Goal: Information Seeking & Learning: Learn about a topic

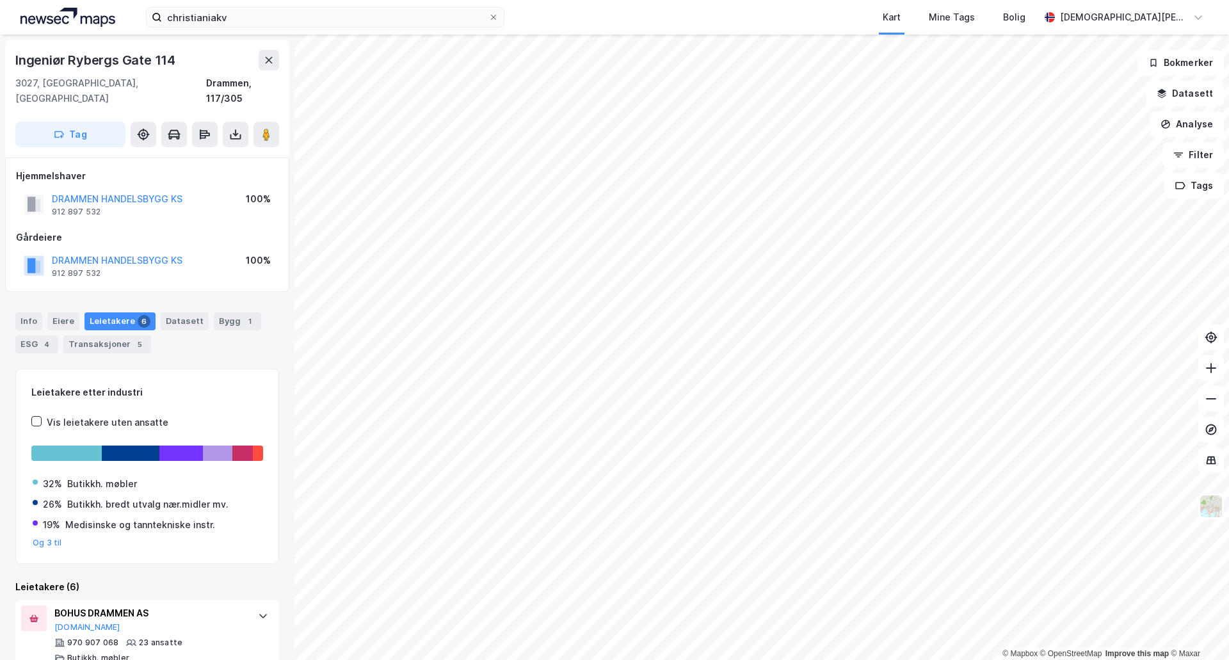
click at [25, 312] on div "Info" at bounding box center [28, 321] width 27 height 18
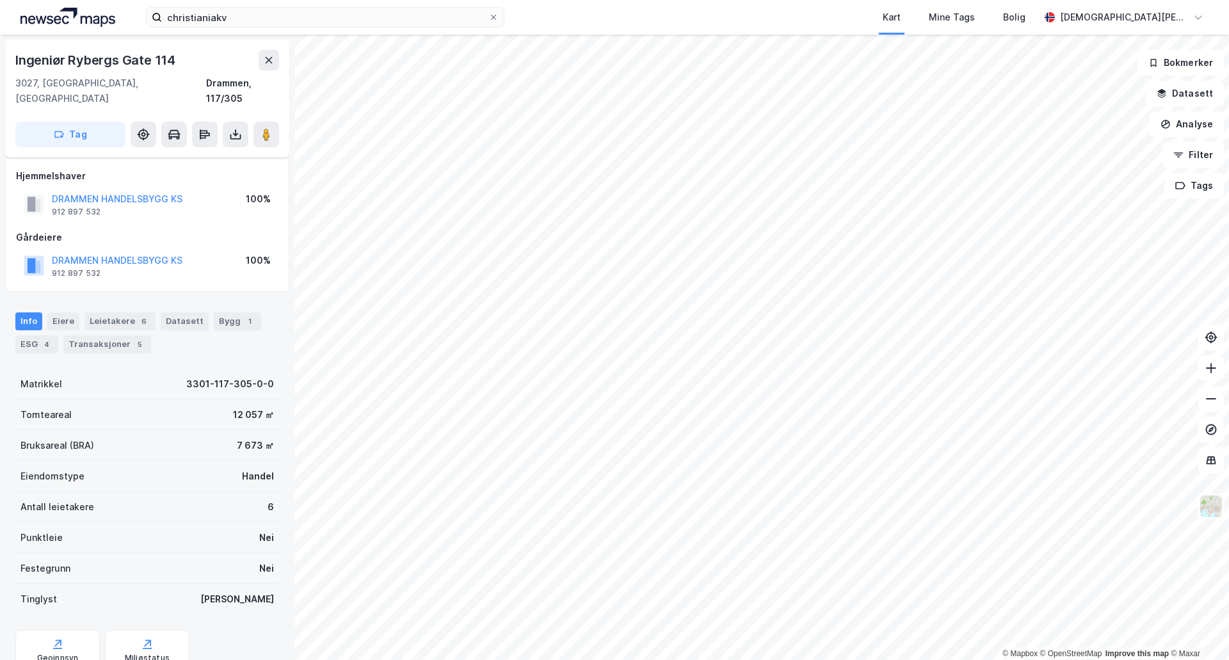
scroll to position [37, 0]
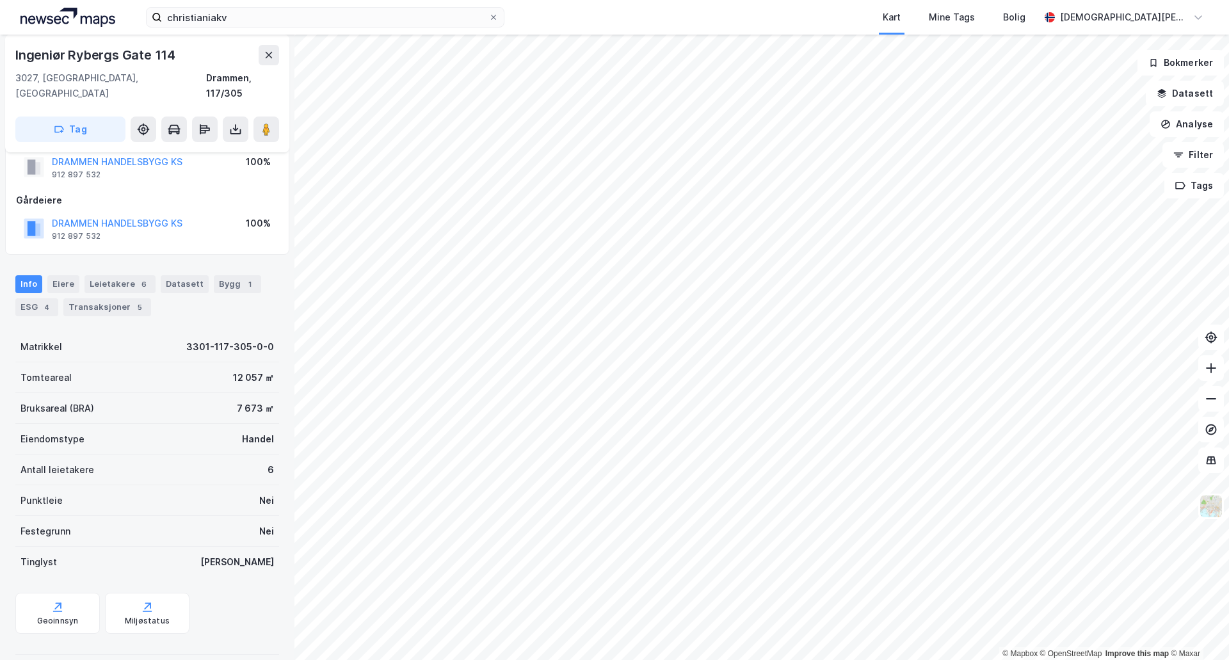
click at [70, 519] on div "Festegrunn Nei" at bounding box center [147, 531] width 264 height 31
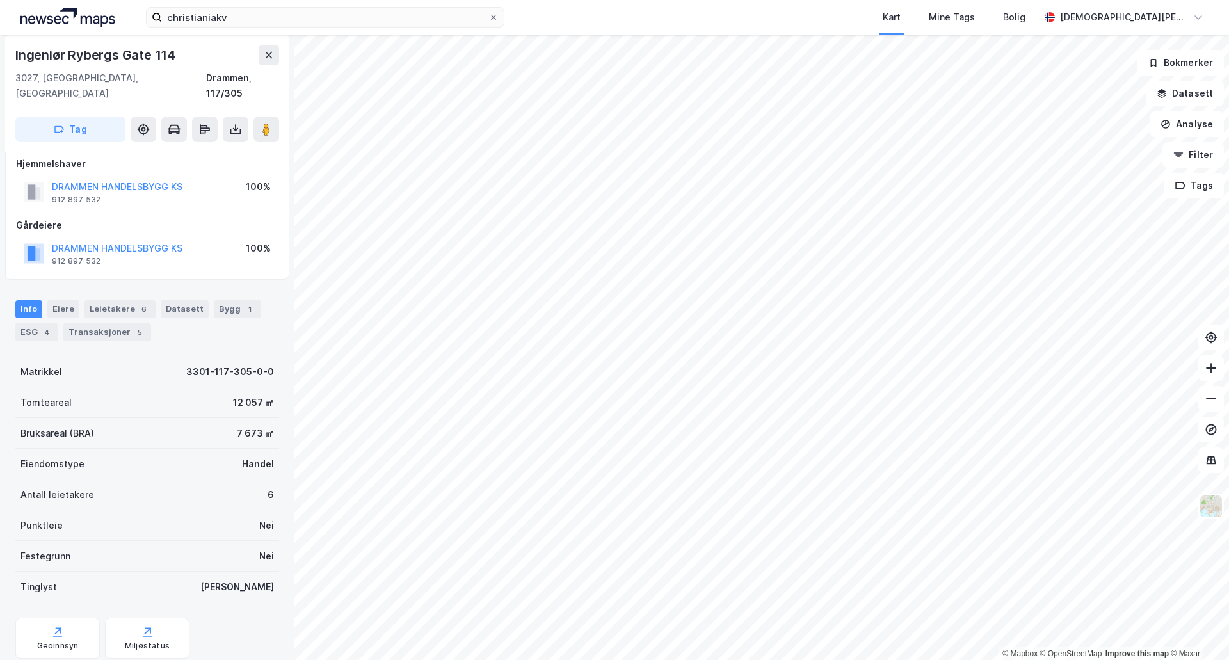
scroll to position [0, 0]
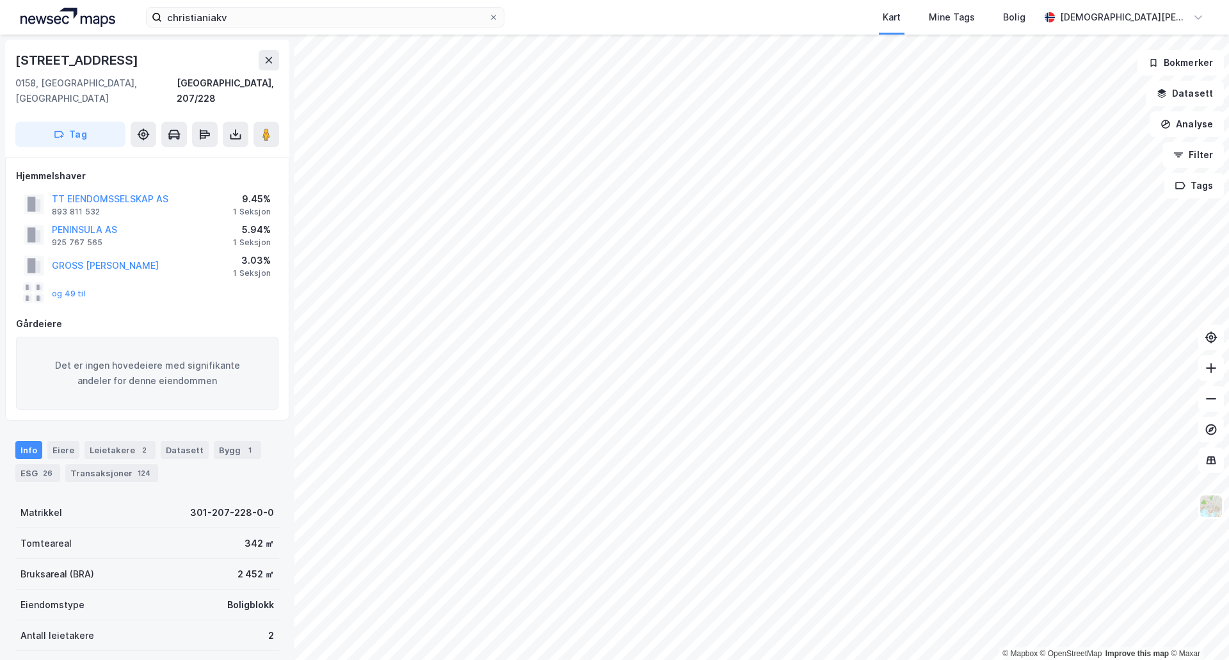
scroll to position [1, 0]
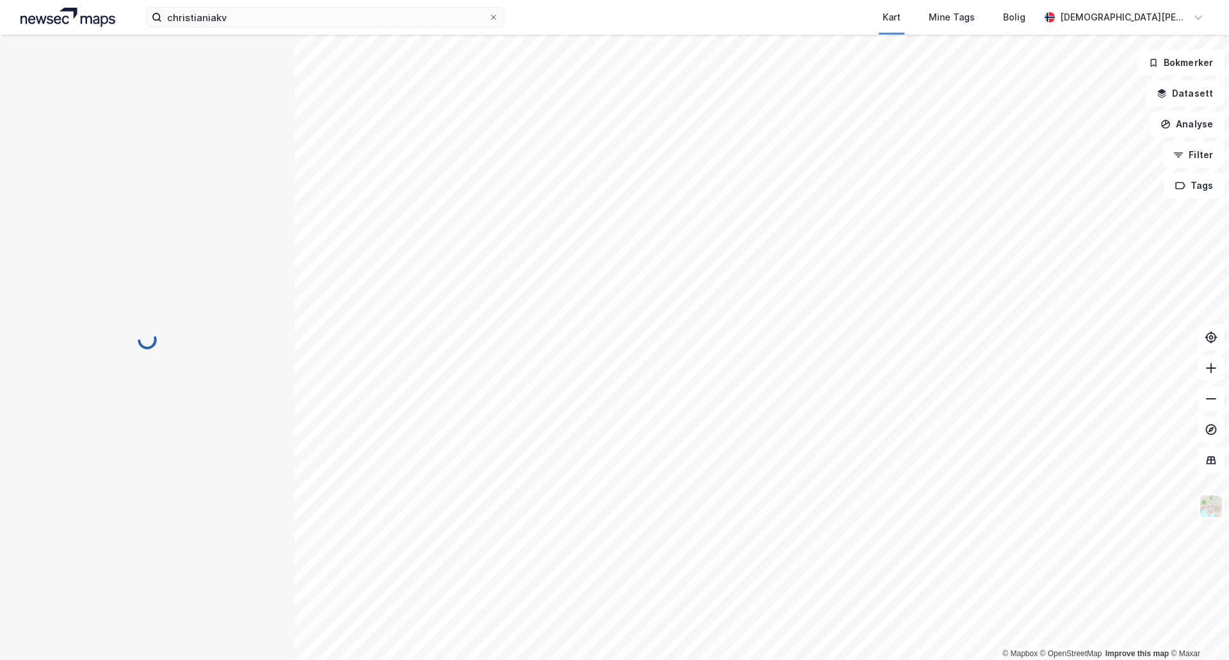
scroll to position [1, 0]
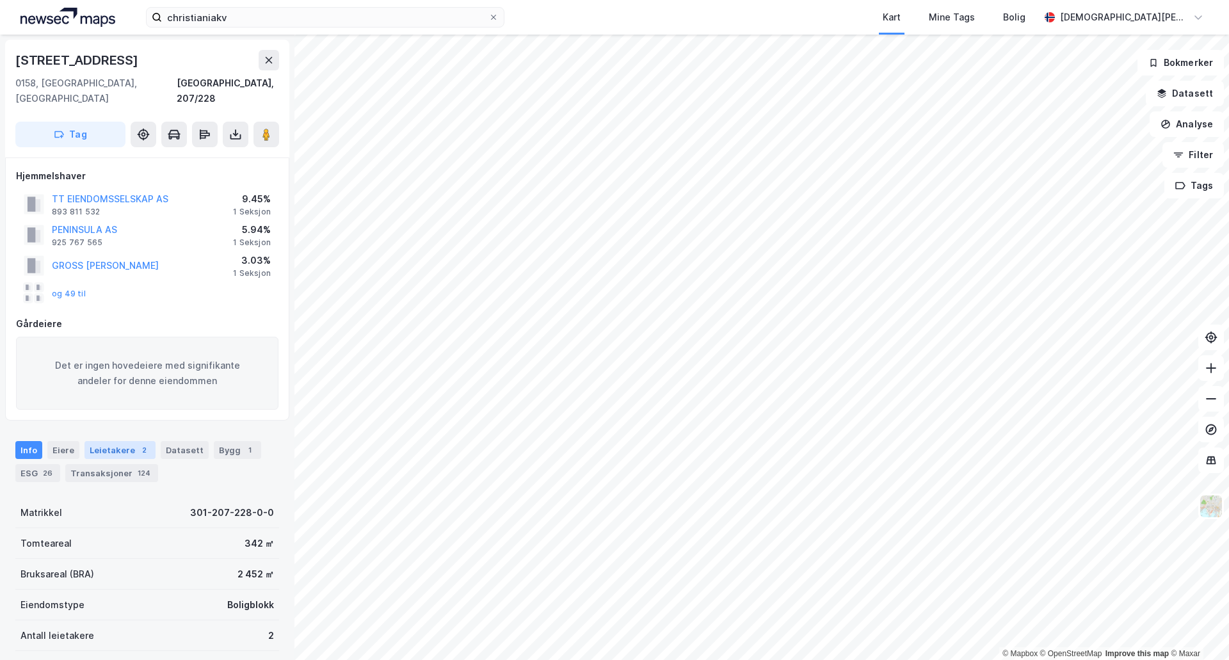
click at [131, 443] on div "Leietakere 2" at bounding box center [119, 450] width 71 height 18
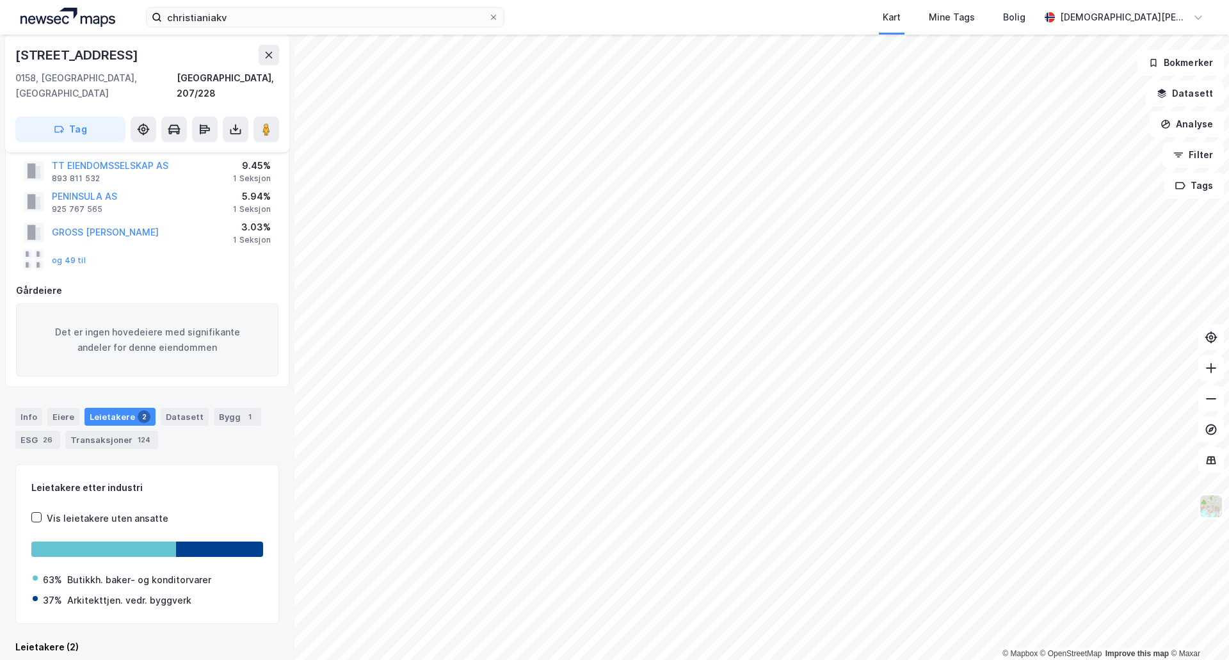
scroll to position [172, 0]
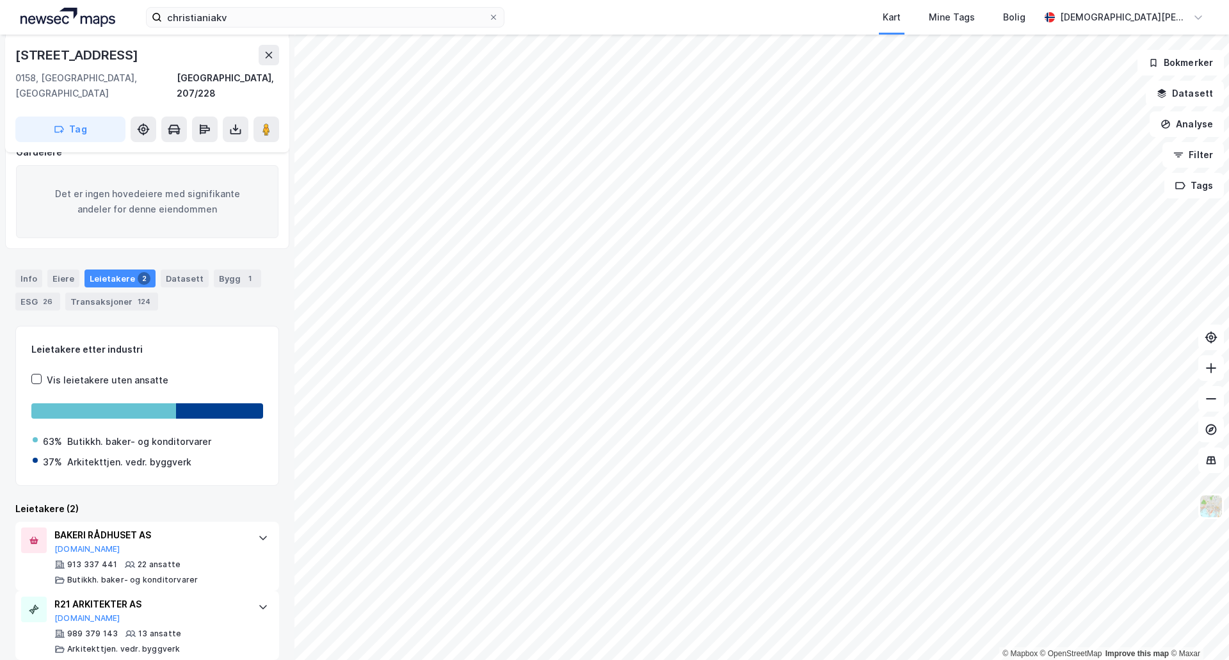
click at [547, 659] on html "christianiakv Kart Mine Tags Bolig [PERSON_NAME] © Mapbox © OpenStreetMap Impro…" at bounding box center [614, 330] width 1229 height 660
click at [364, 23] on input "christianiakv" at bounding box center [325, 17] width 326 height 19
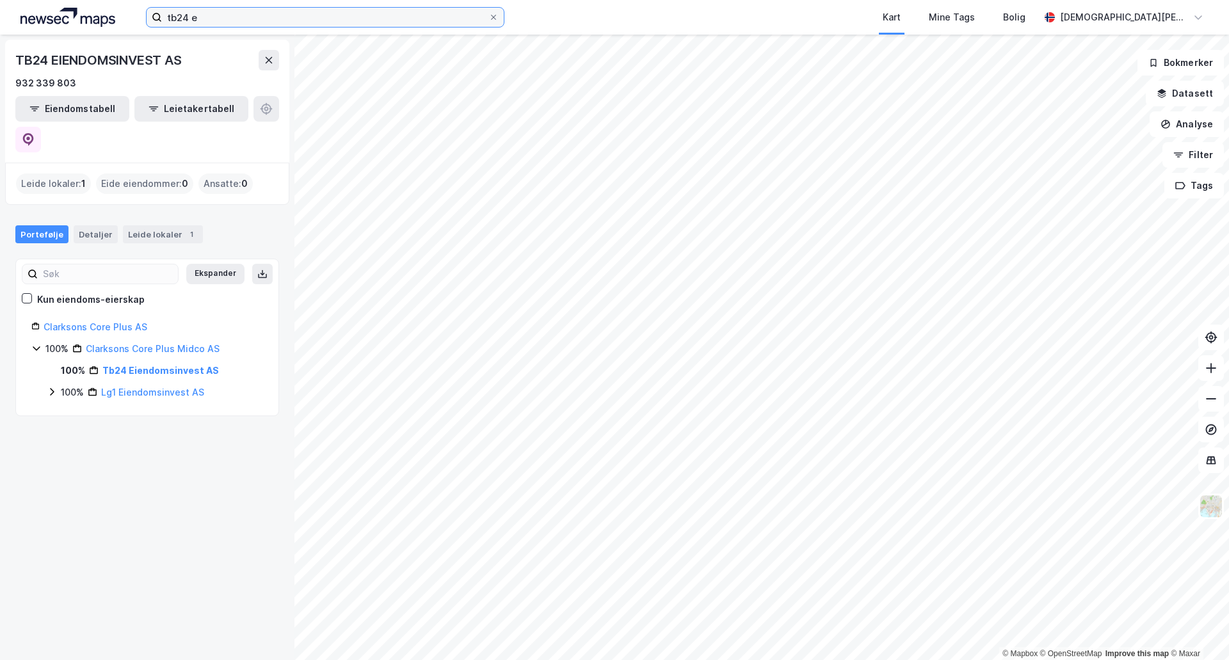
click at [333, 22] on input "tb24 e" at bounding box center [325, 17] width 326 height 19
click at [426, 16] on input "tollbugata 24" at bounding box center [325, 17] width 326 height 19
click at [177, 16] on input "tollbugata 24" at bounding box center [325, 17] width 326 height 19
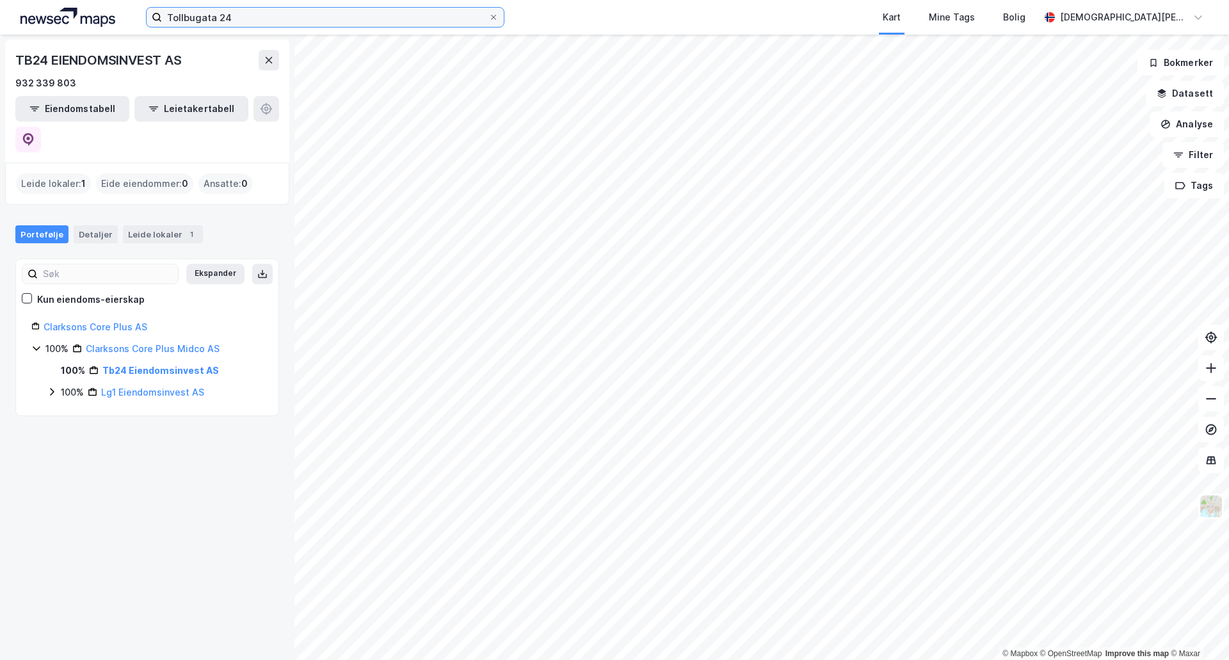
type input "Tollbugata 24"
click at [270, 28] on div "Tollbugata 24 Kart Mine Tags Bolig [PERSON_NAME]" at bounding box center [614, 17] width 1229 height 35
click at [269, 17] on input "Tollbugata 24" at bounding box center [325, 17] width 326 height 19
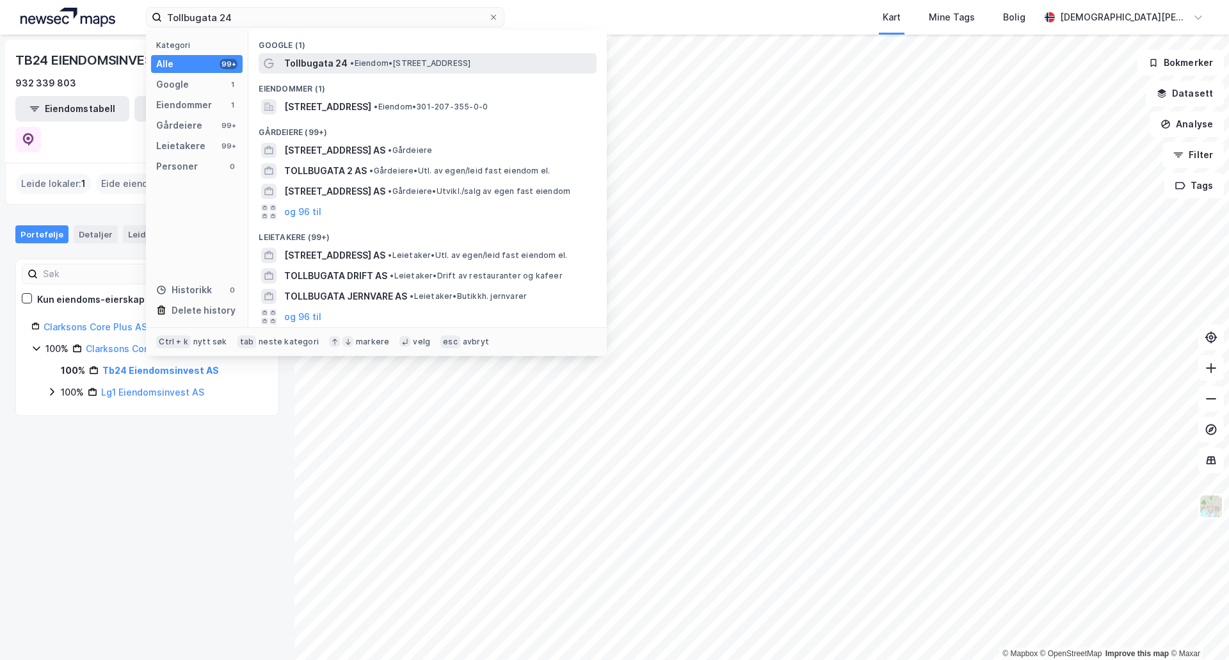
click at [352, 62] on span "•" at bounding box center [352, 63] width 4 height 10
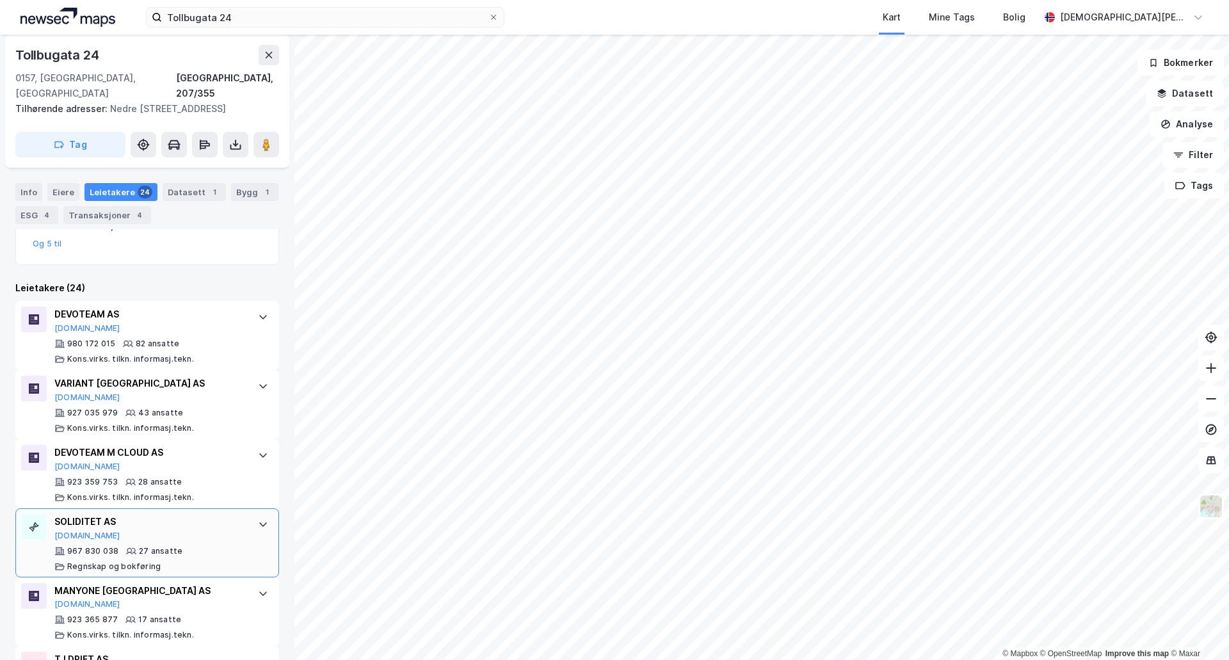
scroll to position [533, 0]
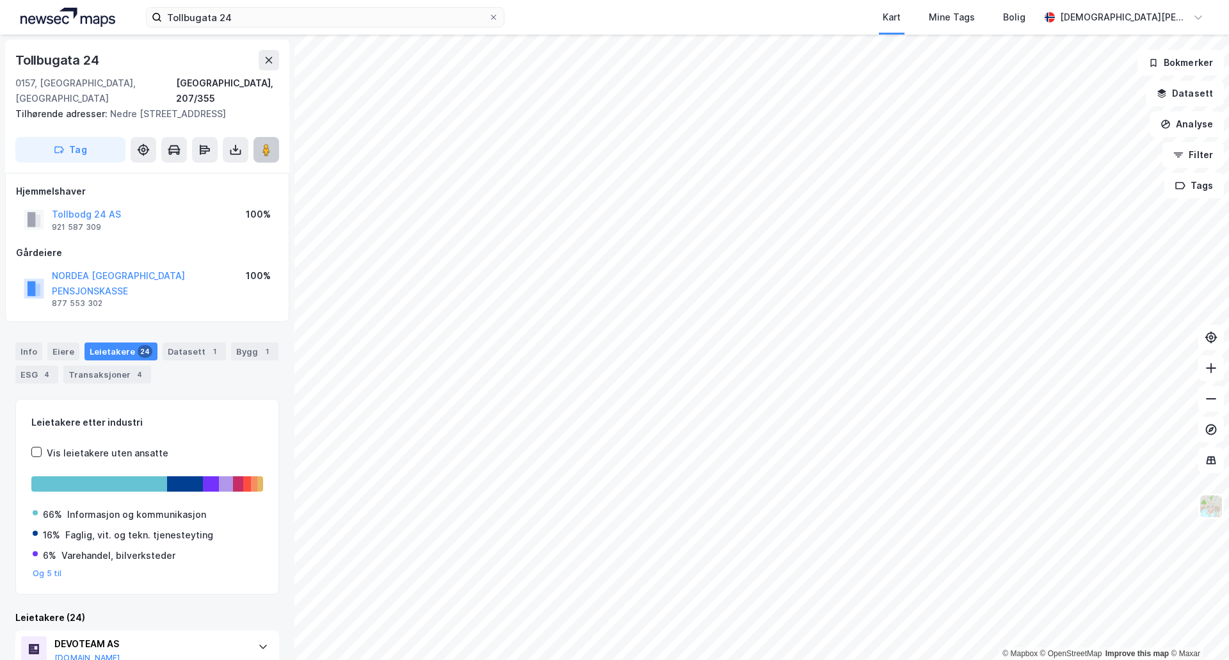
click at [268, 157] on button at bounding box center [266, 150] width 26 height 26
click at [121, 366] on div "Transaksjoner 4" at bounding box center [107, 375] width 88 height 18
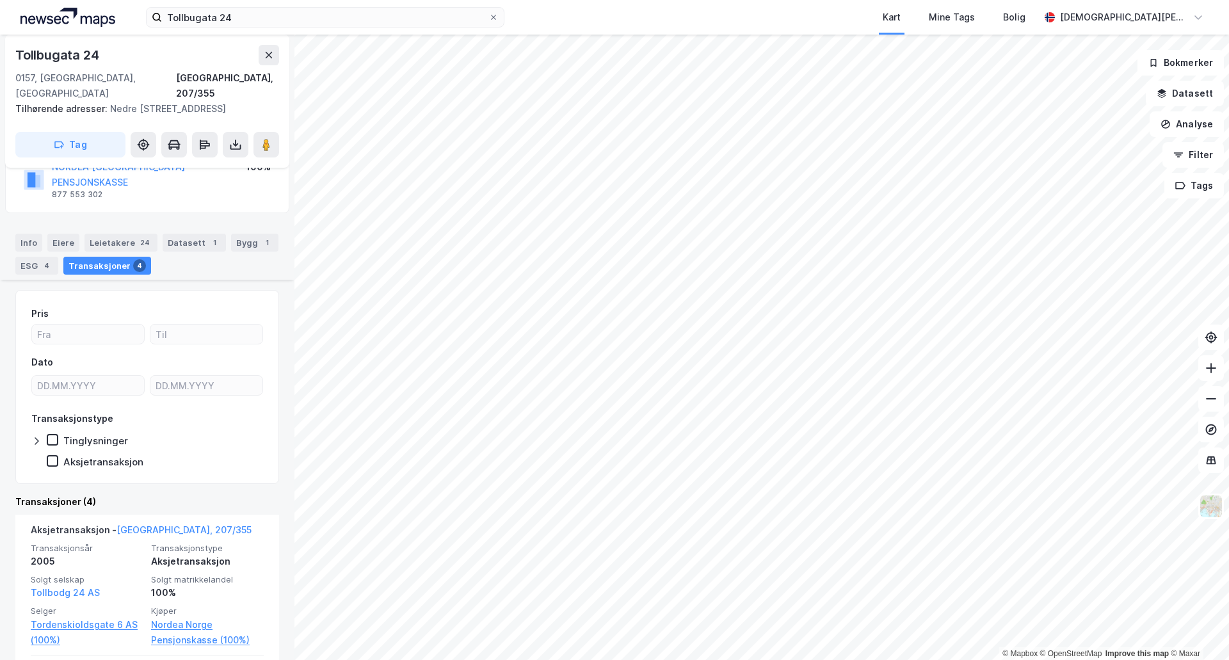
scroll to position [213, 0]
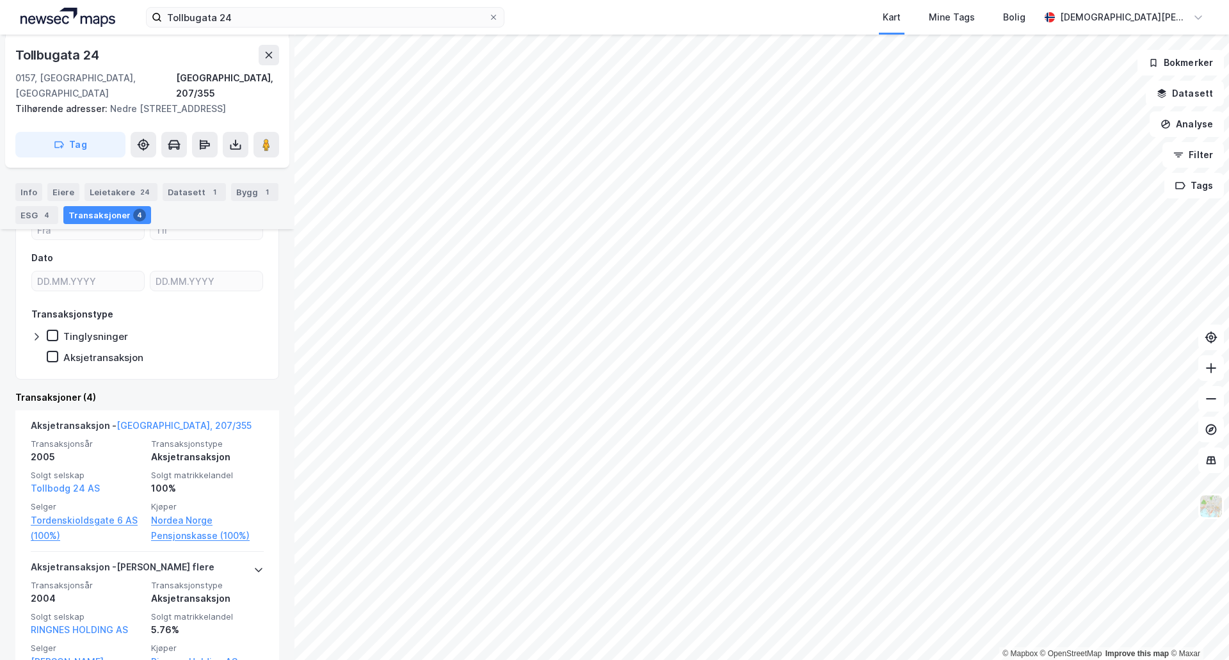
click at [195, 190] on div "Datasett 1" at bounding box center [194, 192] width 63 height 18
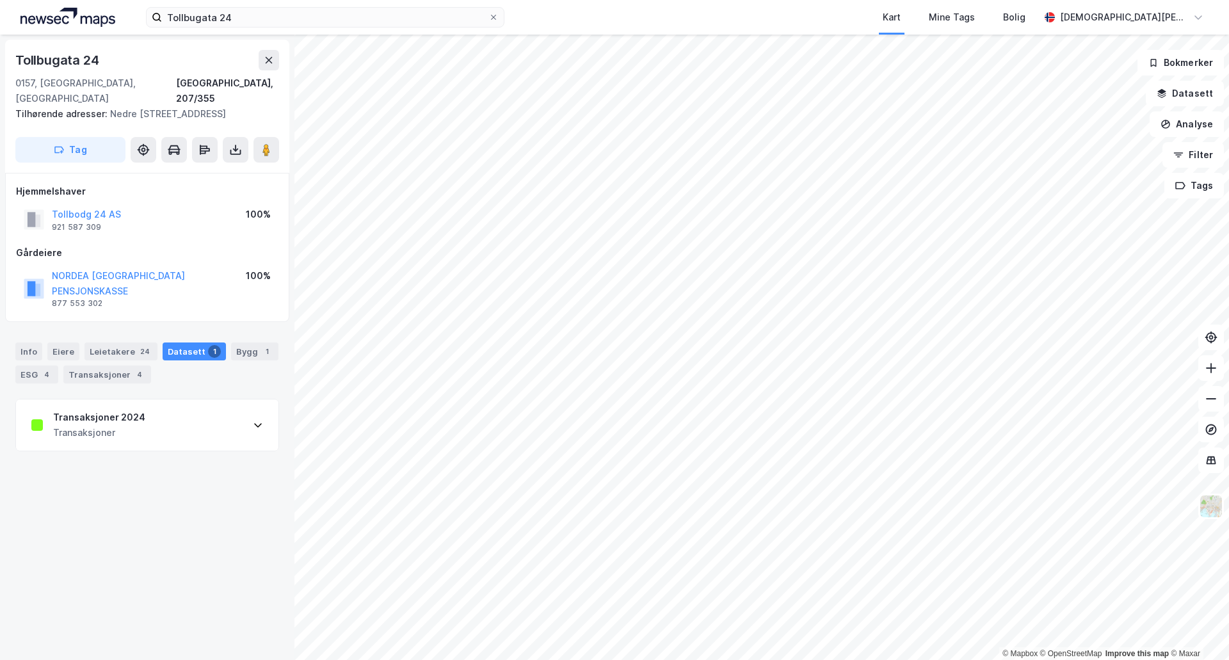
click at [147, 423] on div "Transaksjoner 2024 Transaksjoner" at bounding box center [147, 424] width 262 height 51
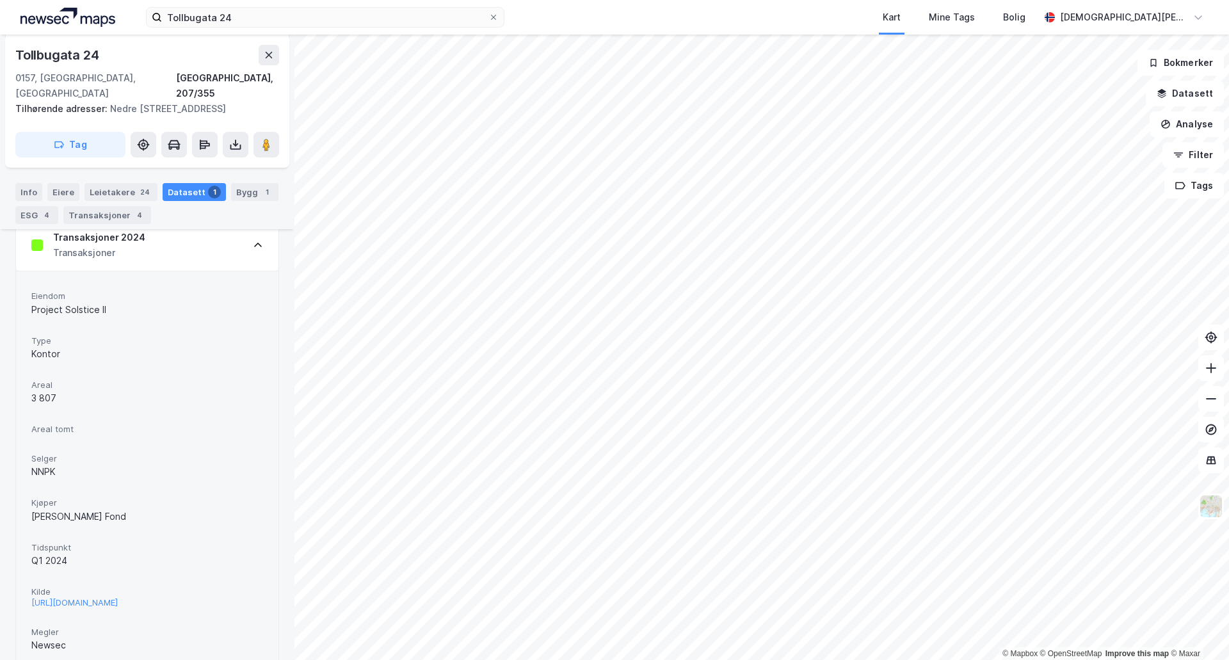
scroll to position [215, 0]
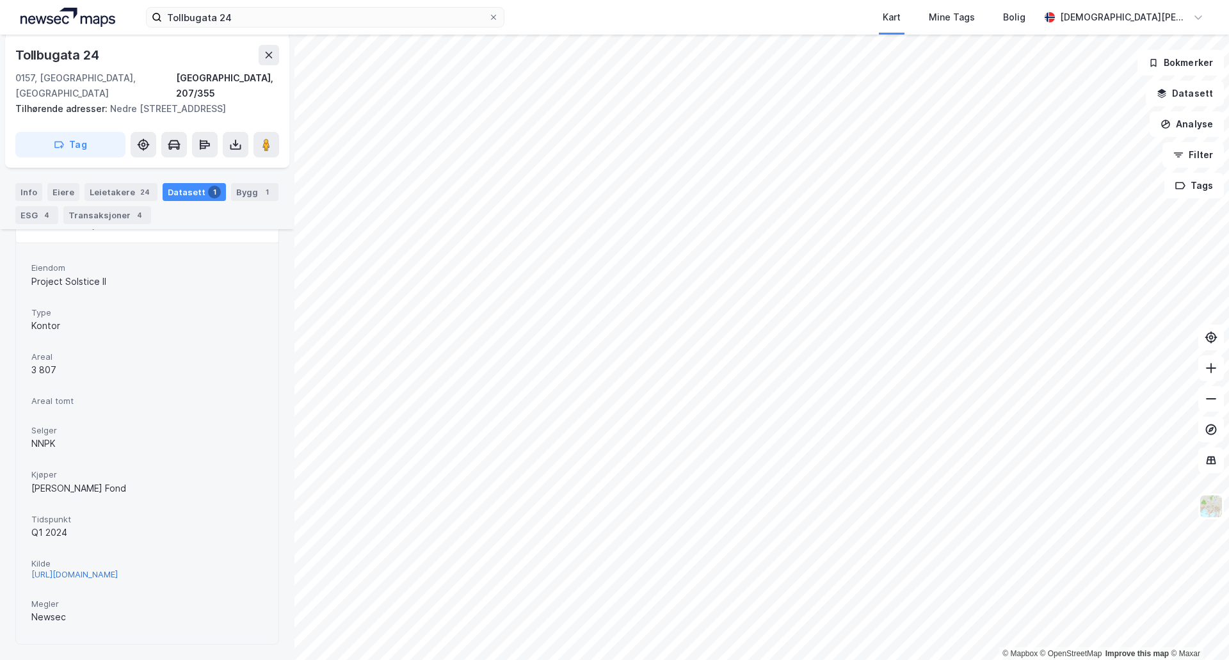
click at [118, 569] on div "[URL][DOMAIN_NAME]" at bounding box center [74, 574] width 86 height 11
click at [118, 191] on div "Leietakere 24" at bounding box center [120, 192] width 73 height 18
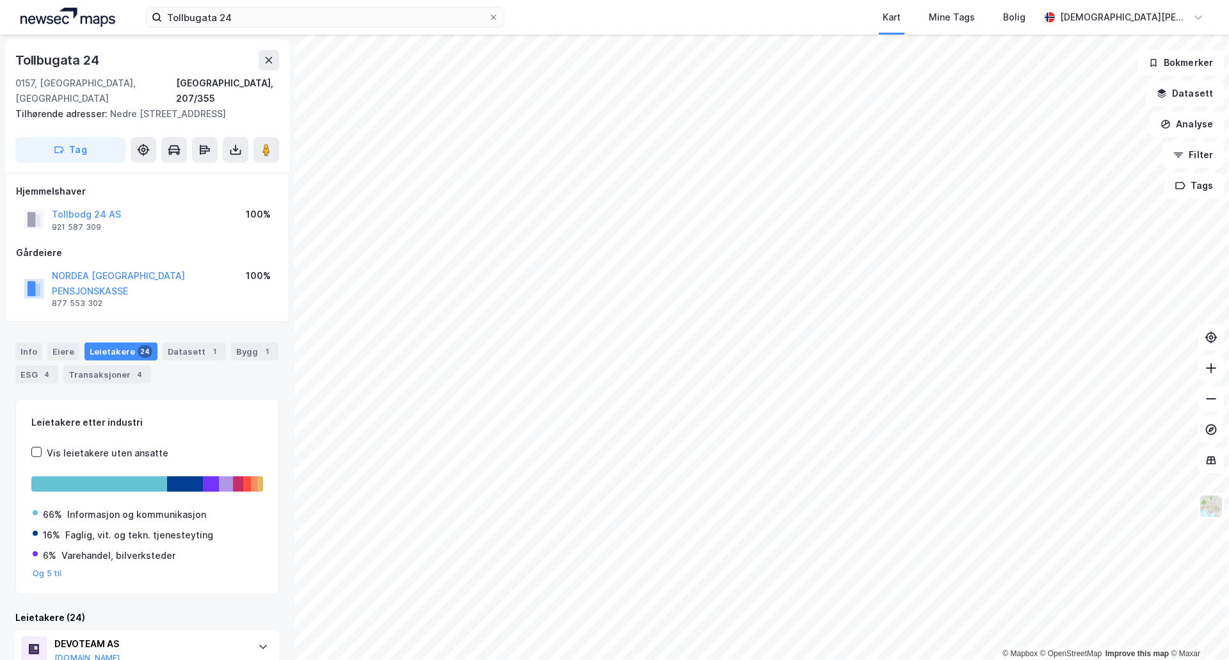
click at [225, 349] on div "Info [PERSON_NAME] 24 Datasett 1 Bygg 1 ESG 4 Transaksjoner 4" at bounding box center [147, 362] width 264 height 41
click at [198, 344] on div "Datasett 1" at bounding box center [194, 351] width 63 height 18
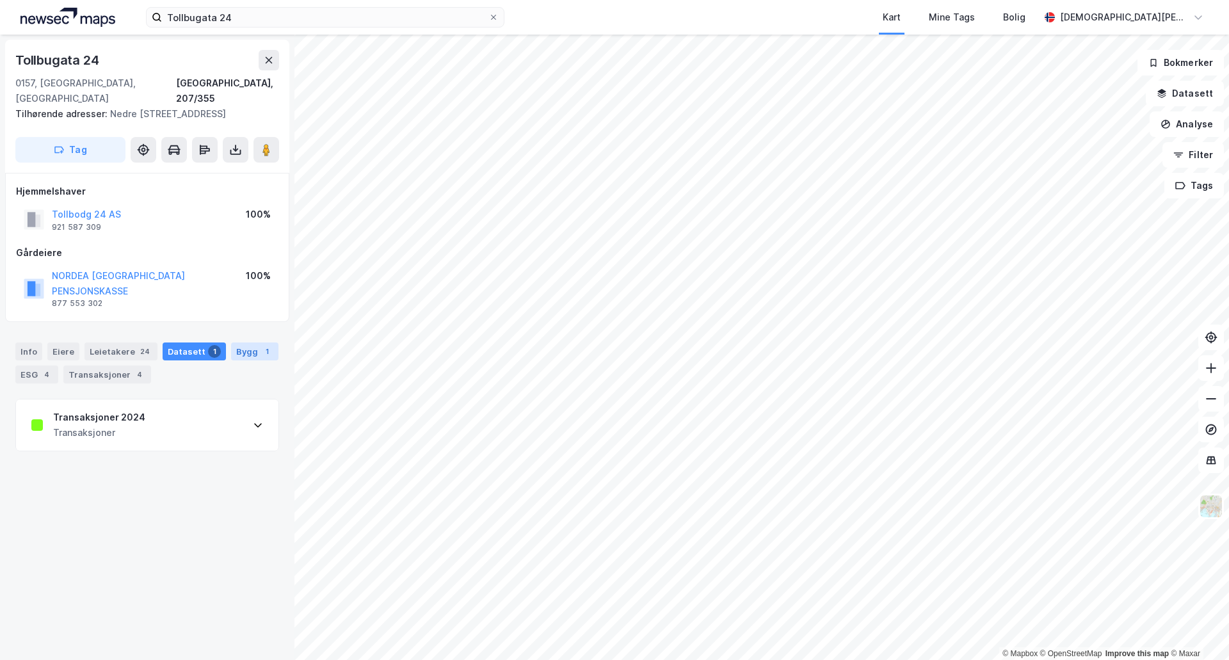
click at [238, 342] on div "Bygg 1" at bounding box center [254, 351] width 47 height 18
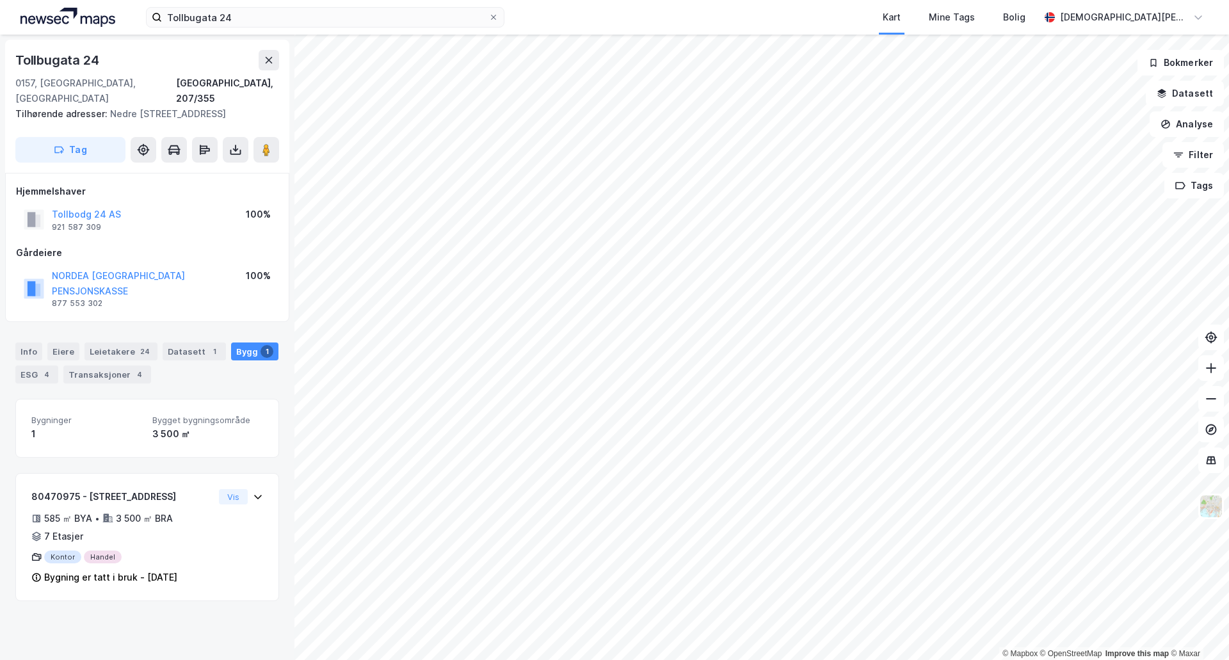
click at [30, 369] on div "Info [PERSON_NAME] 24 Datasett 1 Bygg 1 ESG 4 Transaksjoner 4" at bounding box center [147, 357] width 294 height 61
click at [33, 366] on div "ESG 4" at bounding box center [36, 375] width 43 height 18
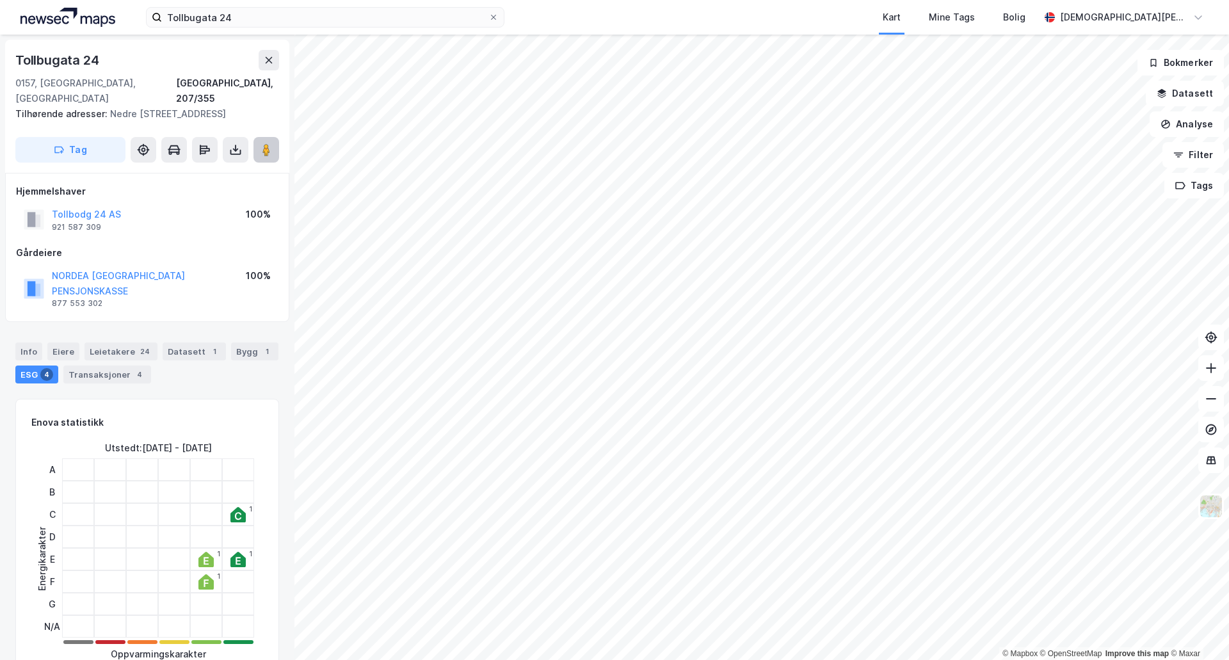
click at [271, 154] on icon at bounding box center [266, 149] width 13 height 13
